Goal: Find specific page/section: Find specific page/section

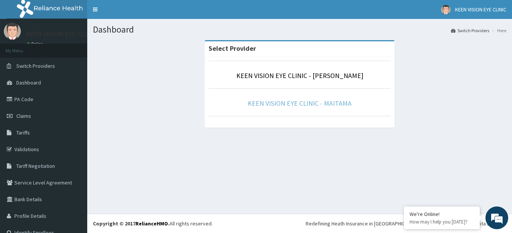
click at [310, 101] on link "KEEN VISION EYE CLINIC - MAITAMA" at bounding box center [300, 103] width 104 height 9
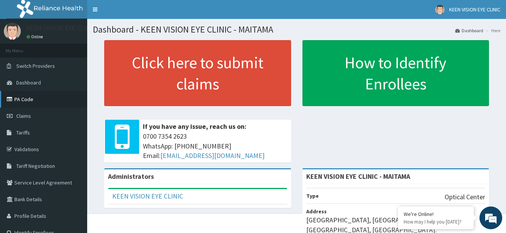
click at [30, 94] on link "PA Code" at bounding box center [43, 99] width 87 height 17
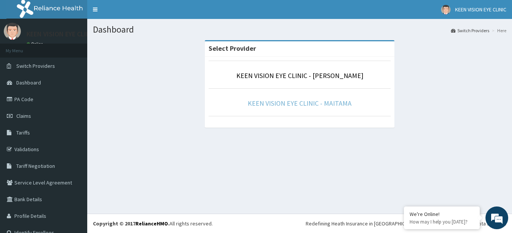
click at [301, 105] on link "KEEN VISION EYE CLINIC - MAITAMA" at bounding box center [300, 103] width 104 height 9
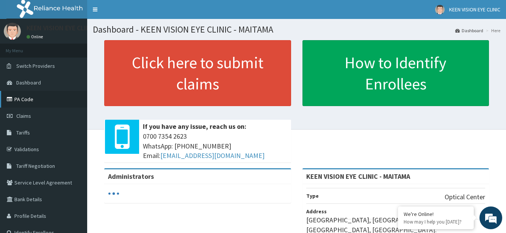
click at [38, 91] on link "PA Code" at bounding box center [43, 99] width 87 height 17
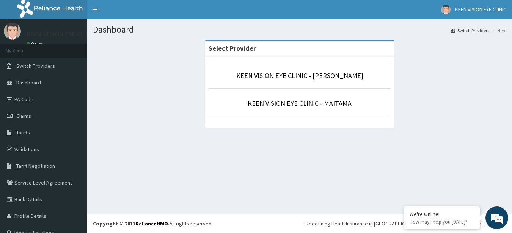
click at [288, 107] on link "KEEN VISION EYE CLINIC - MAITAMA" at bounding box center [300, 103] width 104 height 9
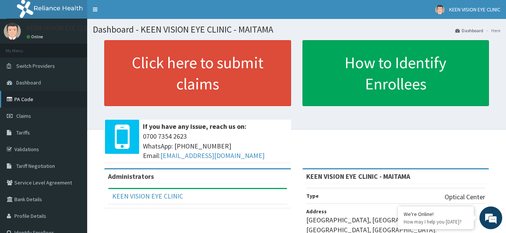
click at [29, 100] on link "PA Code" at bounding box center [43, 99] width 87 height 17
